Goal: Navigation & Orientation: Find specific page/section

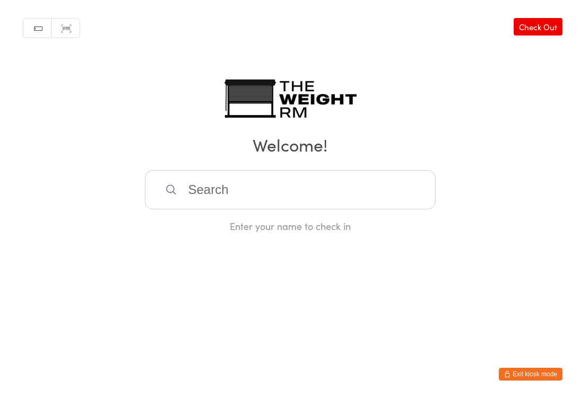
click at [526, 374] on button "Exit kiosk mode" at bounding box center [530, 374] width 64 height 13
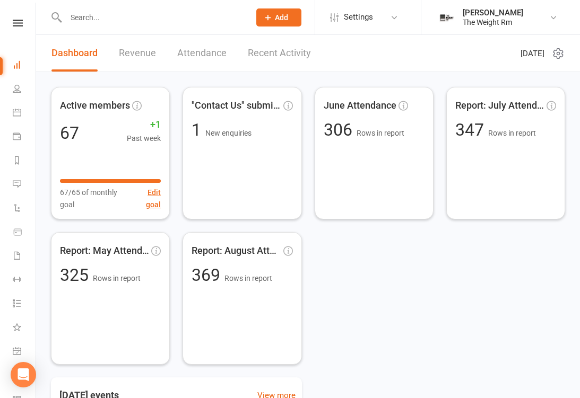
click at [288, 51] on link "Recent Activity" at bounding box center [279, 53] width 63 height 37
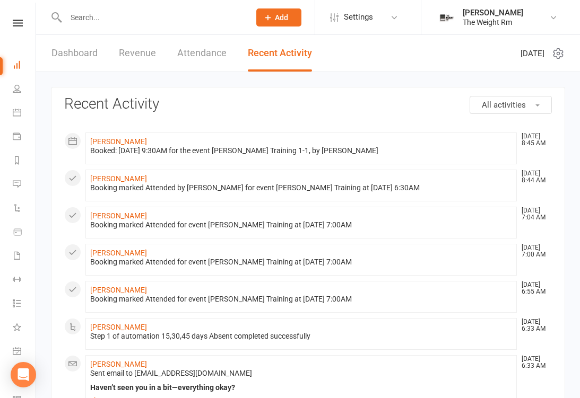
click at [24, 119] on link "Calendar" at bounding box center [25, 114] width 24 height 24
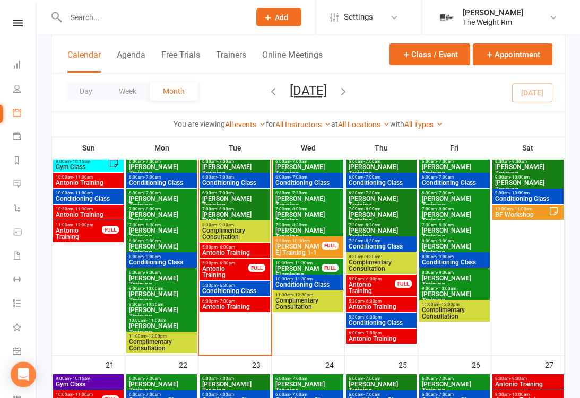
scroll to position [534, 0]
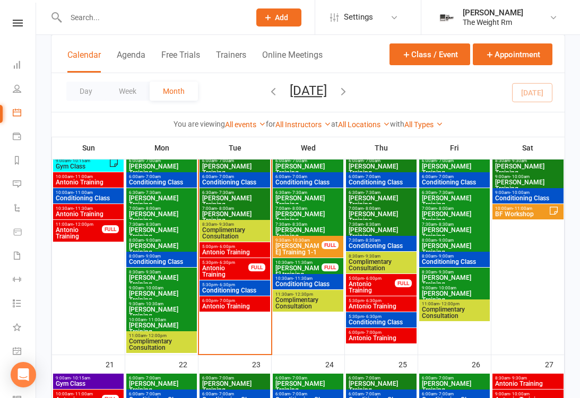
click at [233, 256] on span "Antonio Training" at bounding box center [234, 252] width 66 height 6
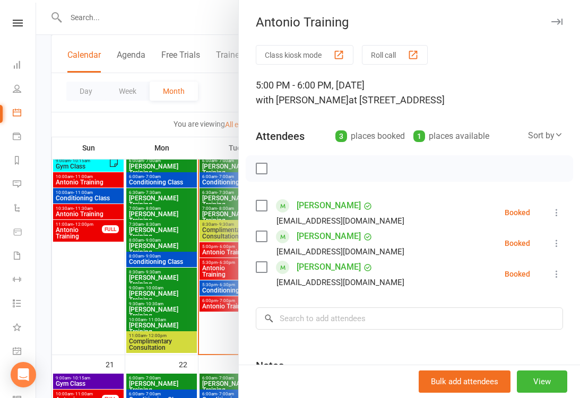
click at [212, 283] on div at bounding box center [308, 199] width 544 height 398
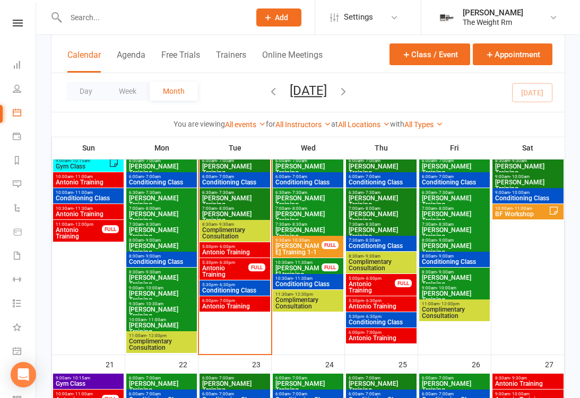
click at [230, 274] on span "Antonio Training" at bounding box center [224, 271] width 47 height 13
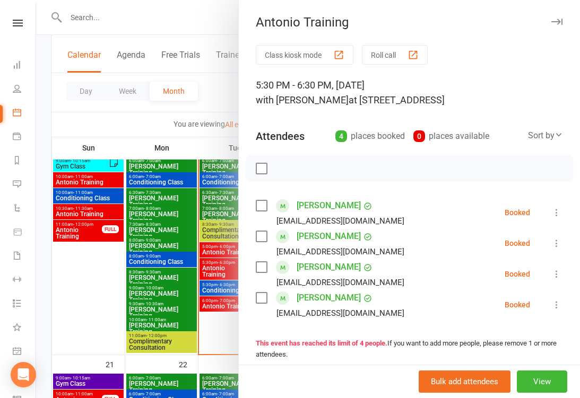
click at [227, 309] on div at bounding box center [308, 199] width 544 height 398
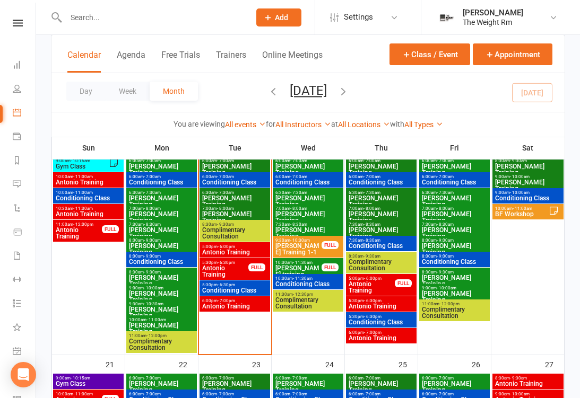
click at [233, 305] on span "Antonio Training" at bounding box center [234, 306] width 66 height 6
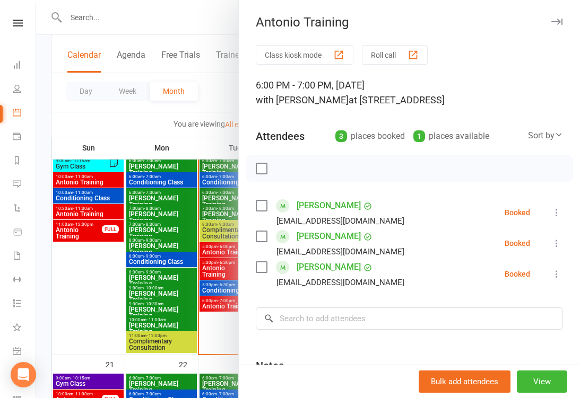
click at [214, 310] on div at bounding box center [308, 199] width 544 height 398
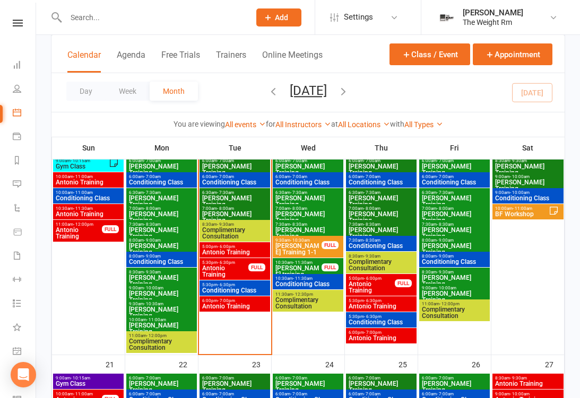
click at [379, 289] on span "Antonio Training" at bounding box center [371, 287] width 47 height 13
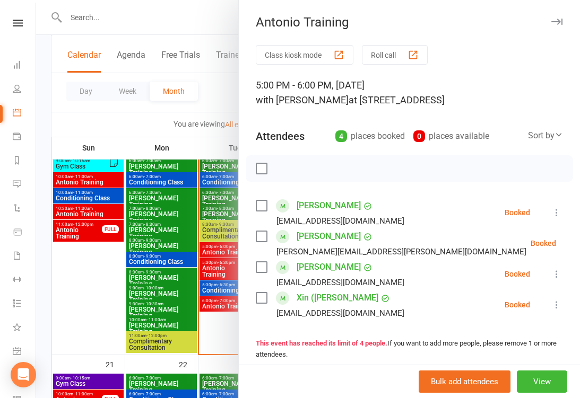
click at [210, 290] on div at bounding box center [308, 199] width 544 height 398
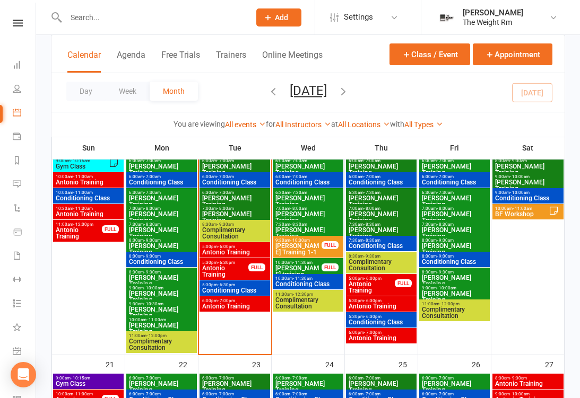
click at [380, 304] on span "Antonio Training" at bounding box center [381, 306] width 66 height 6
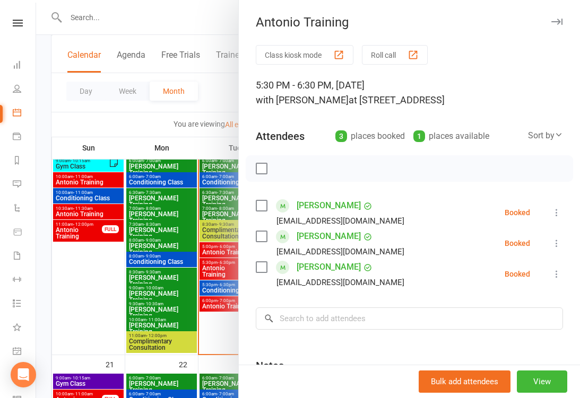
click at [209, 295] on div at bounding box center [308, 199] width 544 height 398
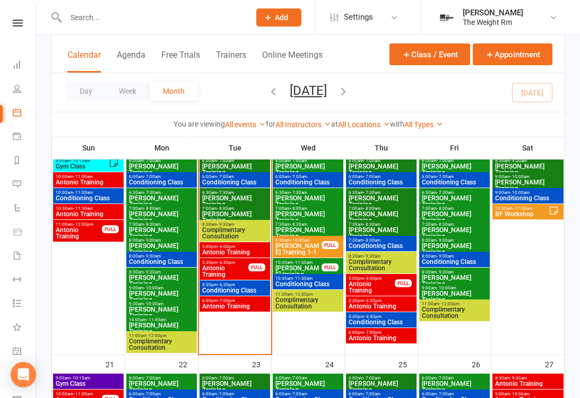
click at [385, 321] on span "Conditioning Class" at bounding box center [381, 322] width 66 height 6
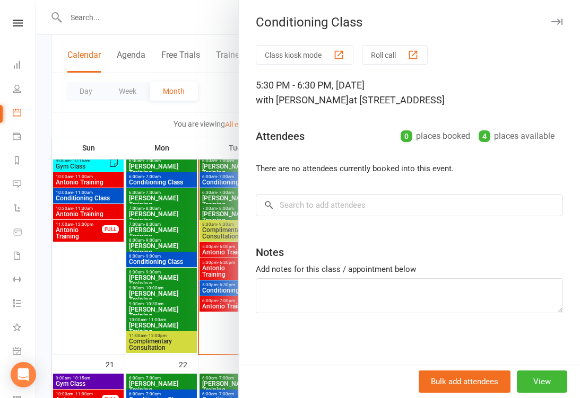
click at [209, 301] on div at bounding box center [308, 199] width 544 height 398
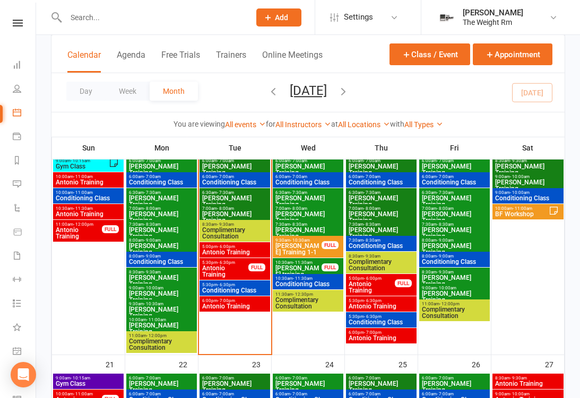
click at [218, 291] on span "Conditioning Class" at bounding box center [234, 290] width 66 height 6
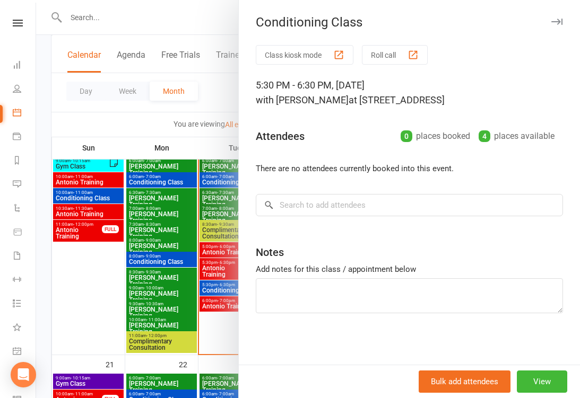
click at [217, 294] on div at bounding box center [308, 199] width 544 height 398
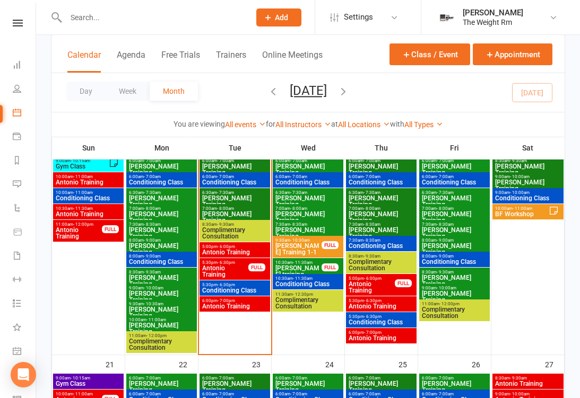
click at [378, 337] on span "Antonio Training" at bounding box center [381, 338] width 66 height 6
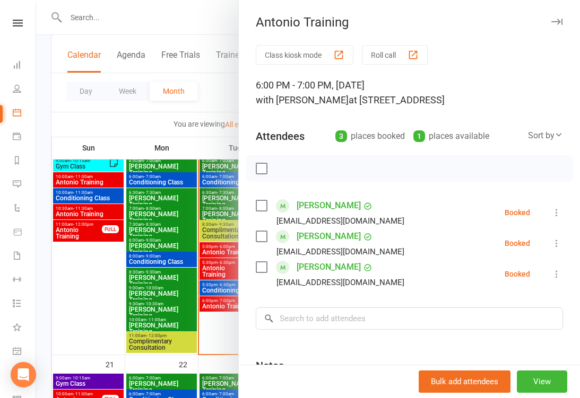
click at [215, 292] on div at bounding box center [308, 199] width 544 height 398
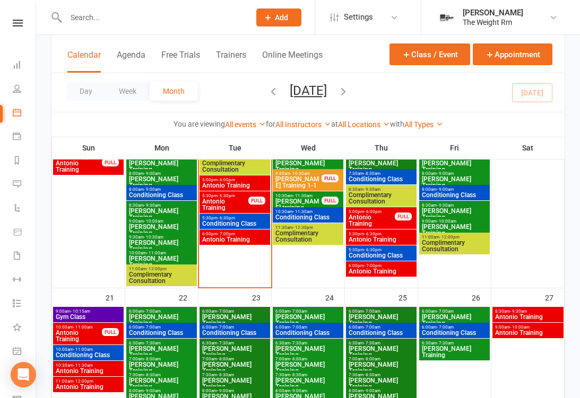
scroll to position [557, 0]
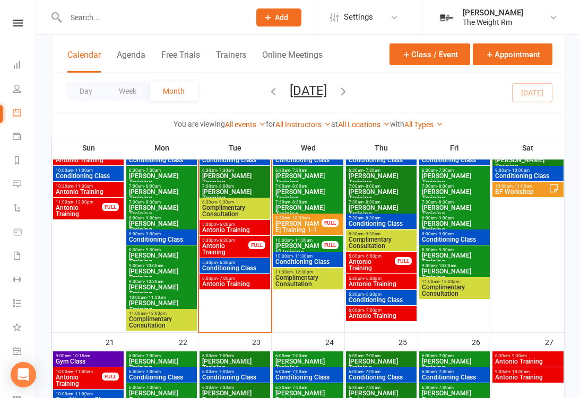
click at [237, 249] on span "Antonio Training" at bounding box center [224, 249] width 47 height 13
